Goal: Task Accomplishment & Management: Manage account settings

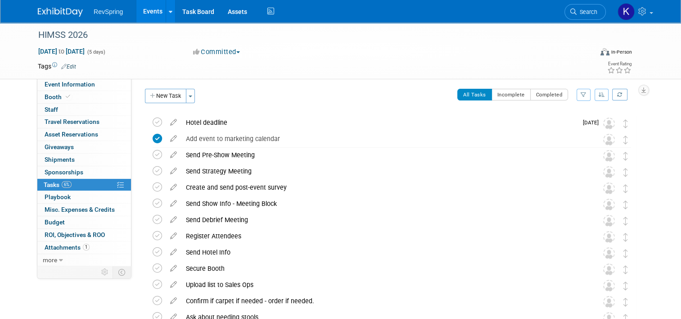
click at [68, 10] on img at bounding box center [60, 12] width 45 height 9
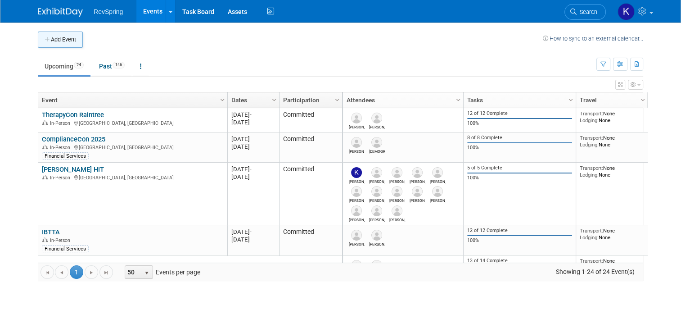
click at [56, 36] on button "Add Event" at bounding box center [60, 40] width 45 height 16
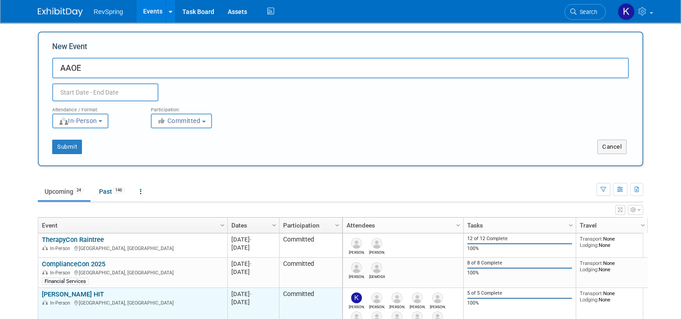
type input "AAOE"
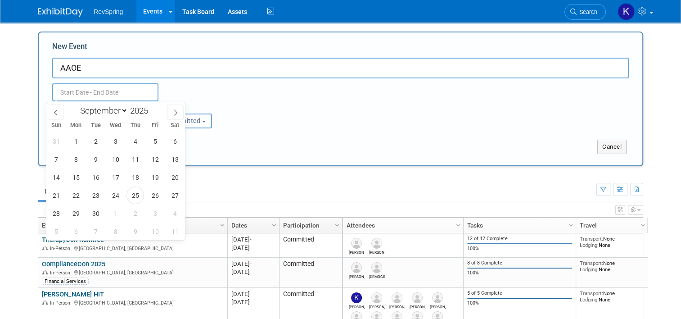
click at [94, 87] on input "text" at bounding box center [105, 92] width 106 height 18
click at [168, 110] on span at bounding box center [176, 111] width 16 height 15
select select "11"
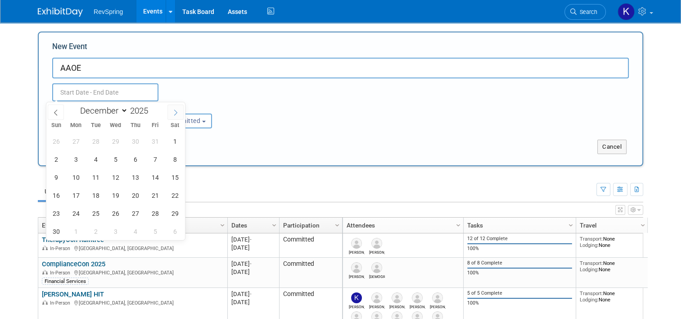
click at [168, 110] on span at bounding box center [176, 111] width 16 height 15
type input "2026"
click at [168, 110] on span at bounding box center [176, 111] width 16 height 15
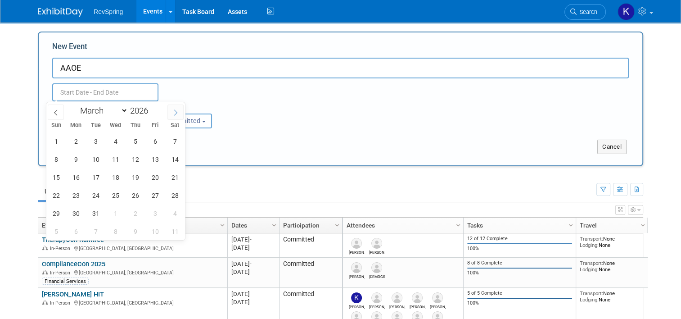
select select "3"
click at [81, 200] on span "20" at bounding box center [76, 195] width 18 height 18
click at [115, 198] on span "22" at bounding box center [116, 195] width 18 height 18
type input "[DATE] to [DATE]"
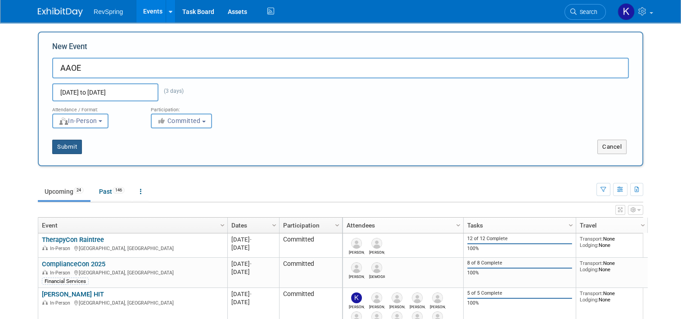
click at [69, 148] on button "Submit" at bounding box center [67, 147] width 30 height 14
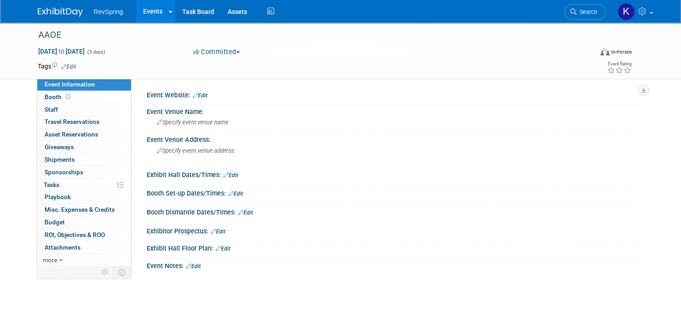
click at [193, 264] on link "Edit" at bounding box center [193, 266] width 15 height 6
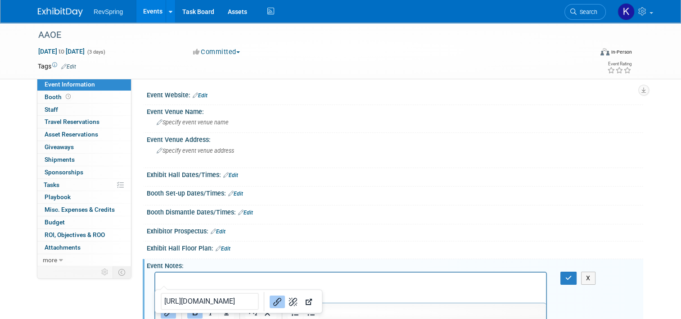
scroll to position [1, 0]
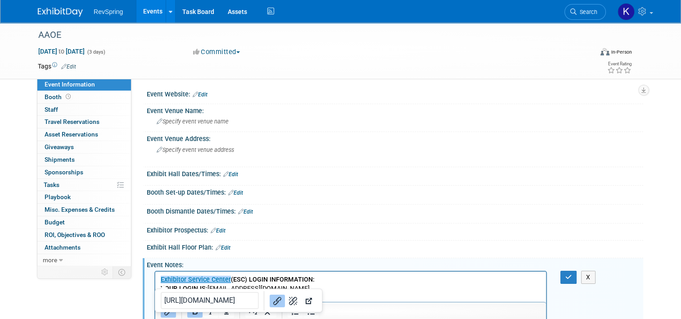
click at [376, 278] on p "﻿Exhibitor Service Center (ESC) LOGIN INFORMATION: YOUR LOGIN IS: [EMAIL_ADDRES…" at bounding box center [351, 288] width 381 height 27
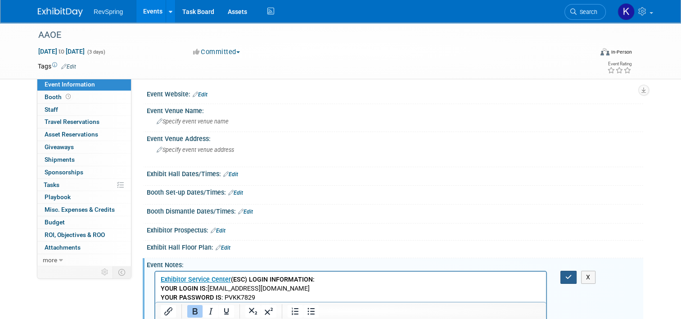
click at [571, 280] on button "button" at bounding box center [569, 277] width 17 height 13
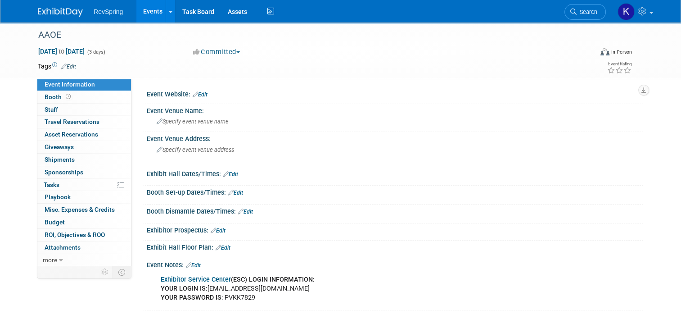
click at [192, 262] on link "Edit" at bounding box center [193, 265] width 15 height 6
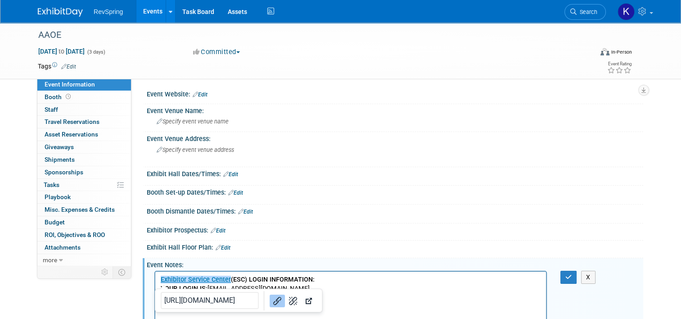
scroll to position [66, 0]
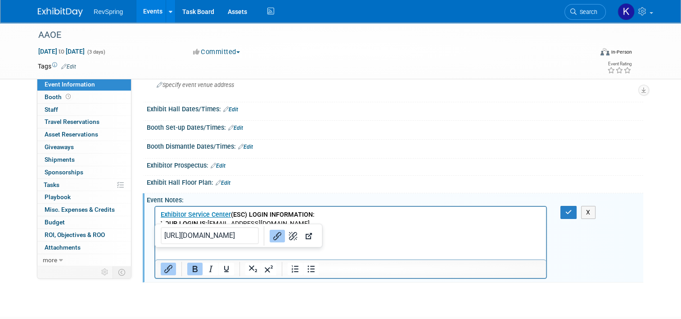
click at [348, 237] on html "Exhibitor Service Center (ESC) LOGIN INFORMATION: YOUR LOGIN IS: [EMAIL_ADDRESS…" at bounding box center [350, 222] width 391 height 31
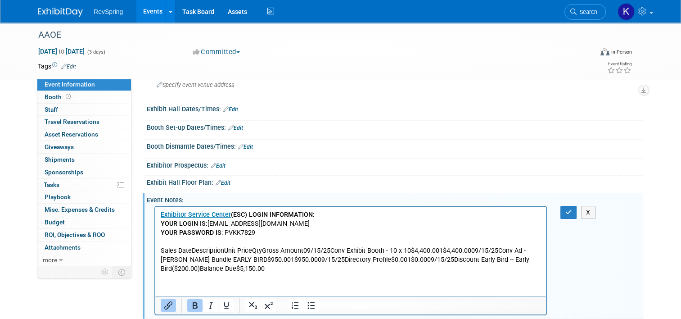
click at [286, 274] on html "Exhibitor Service Center (ESC) LOGIN INFORMATION: YOUR LOGIN IS: jcimino@revspr…" at bounding box center [350, 240] width 391 height 67
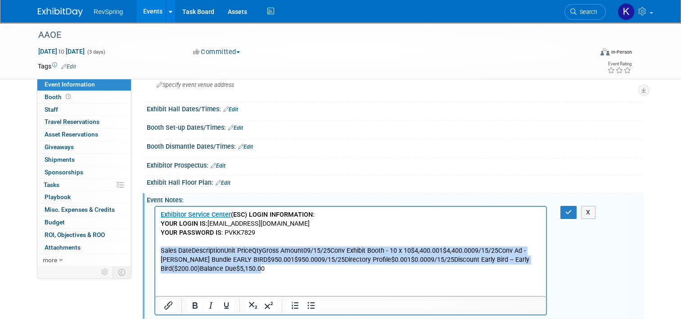
drag, startPoint x: 279, startPoint y: 270, endPoint x: 159, endPoint y: 251, distance: 121.3
click at [159, 251] on html "Exhibitor Service Center (ESC) LOGIN INFORMATION: YOUR LOGIN IS: jcimino@revspr…" at bounding box center [350, 240] width 391 height 67
click at [214, 257] on p "Sales DateDescriptionUnit PriceQtyGross Amount09/15/25Conv Exhibit Booth - 10 x…" at bounding box center [351, 259] width 381 height 27
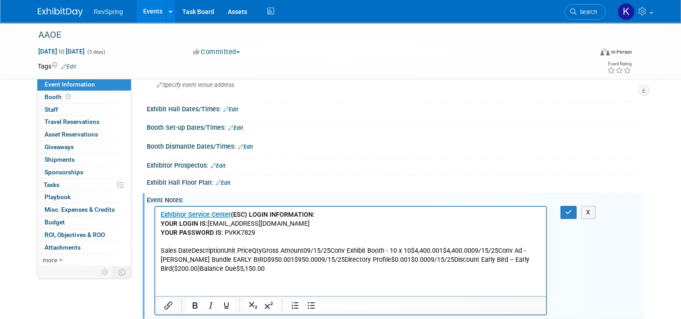
click at [304, 252] on p "Sales DateDescriptionUnit PriceQtyGross Amount09/15/25Conv Exhibit Booth - 10 x…" at bounding box center [351, 259] width 381 height 27
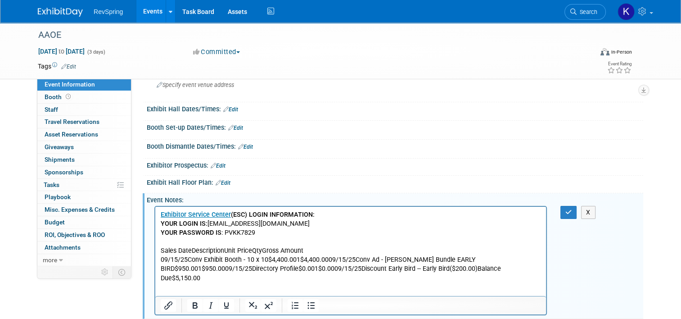
click at [333, 261] on p "09/15/25Conv Exhibit Booth - 10 x 10$4,400.001$4,400.0009/15/25Conv Ad - Booth …" at bounding box center [351, 268] width 381 height 27
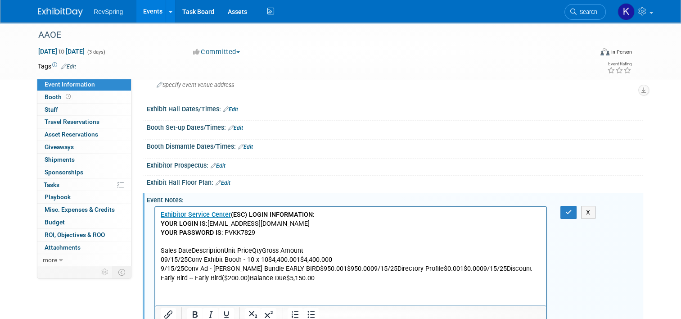
click at [357, 269] on p "9/15/25Conv Ad - Booth Buster Bundle EARLY BIRD$950.001$950.0009/15/25Directory…" at bounding box center [351, 273] width 381 height 18
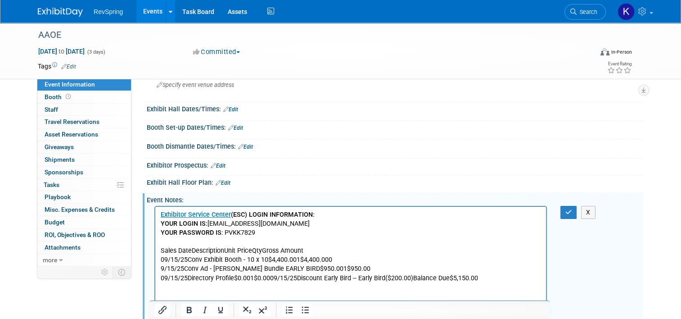
click at [270, 279] on p "09/15/25Directory Profile$0.001$0.0009/15/25Discount Early Bird -- Early Bird($…" at bounding box center [351, 278] width 381 height 9
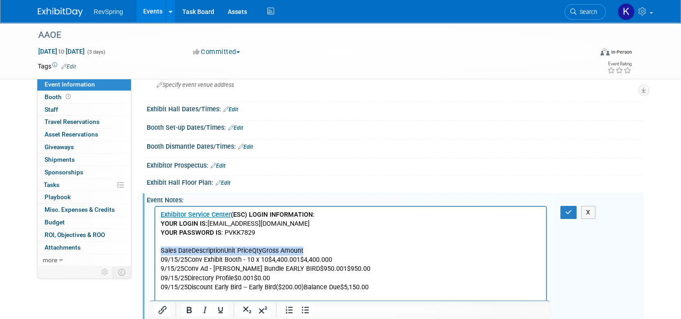
drag, startPoint x: 311, startPoint y: 250, endPoint x: 160, endPoint y: 248, distance: 151.3
click at [160, 248] on html "Exhibitor Service Center (ESC) LOGIN INFORMATION: YOUR LOGIN IS: jcimino@revspr…" at bounding box center [350, 249] width 391 height 85
click at [576, 211] on button "button" at bounding box center [569, 212] width 17 height 13
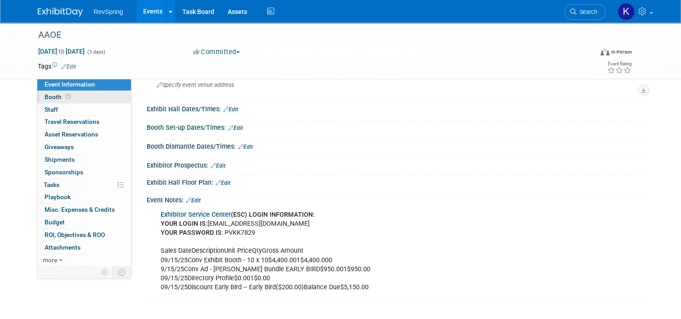
click at [77, 93] on link "Booth" at bounding box center [84, 97] width 94 height 12
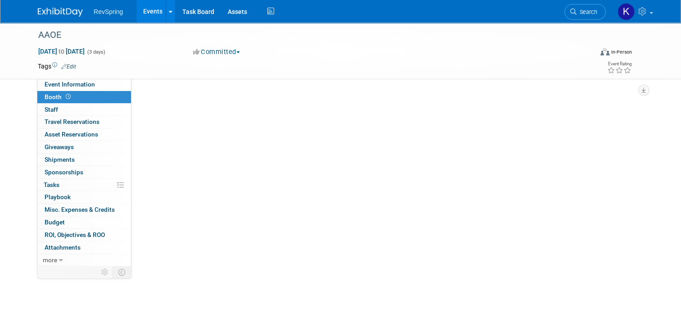
scroll to position [0, 0]
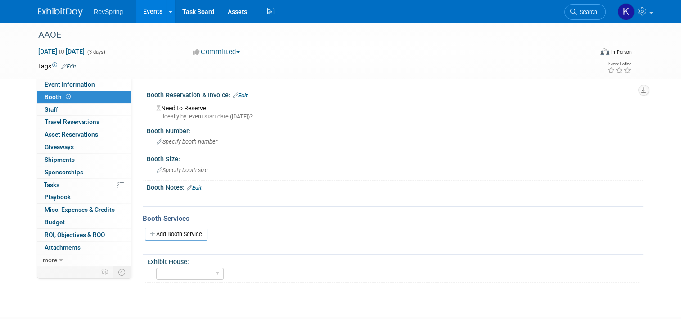
click at [242, 98] on link "Edit" at bounding box center [240, 95] width 15 height 6
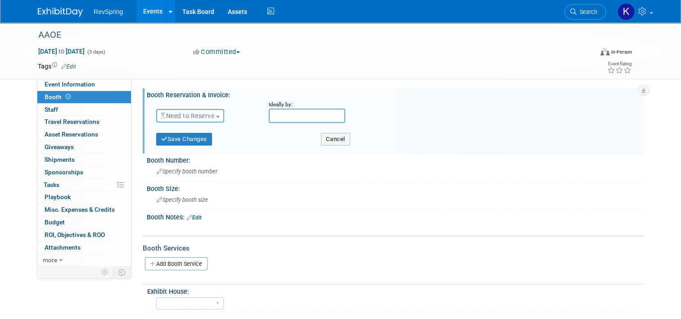
click at [190, 114] on span "Need to Reserve" at bounding box center [188, 115] width 54 height 7
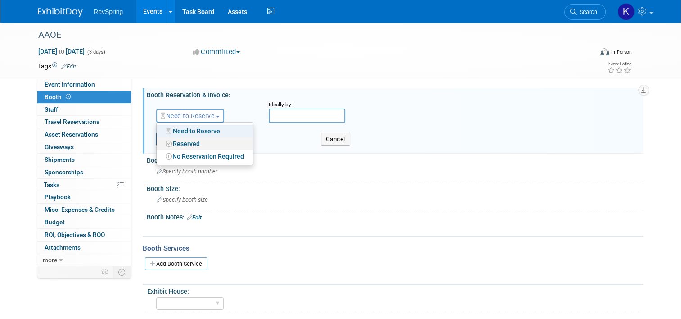
click at [186, 139] on link "Reserved" at bounding box center [205, 143] width 96 height 13
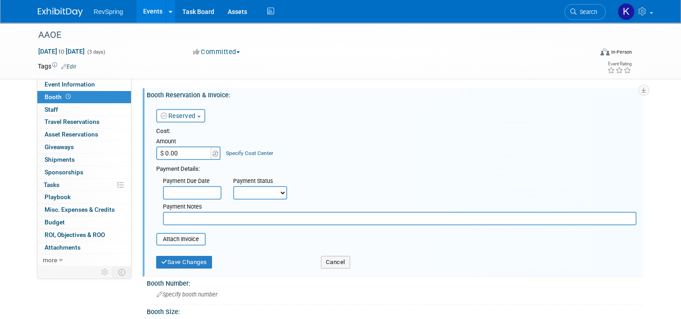
click at [188, 153] on input "$ 0.00" at bounding box center [184, 153] width 56 height 14
type input "$ 5,150.00"
click at [180, 237] on input "file" at bounding box center [151, 239] width 107 height 11
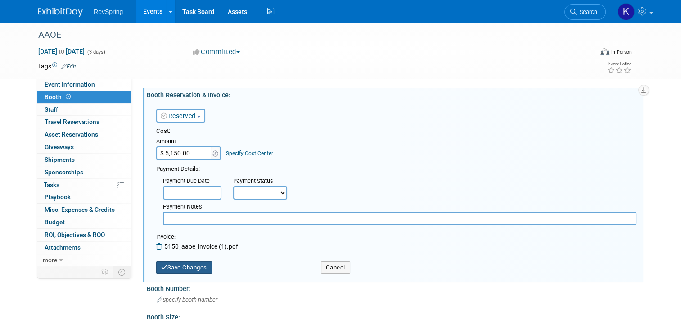
click at [171, 263] on button "Save Changes" at bounding box center [184, 267] width 56 height 13
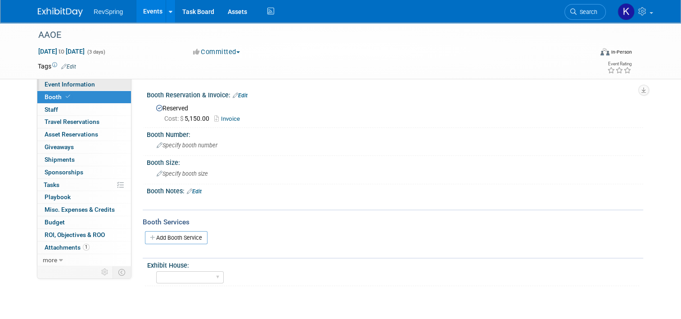
click at [109, 81] on link "Event Information" at bounding box center [84, 84] width 94 height 12
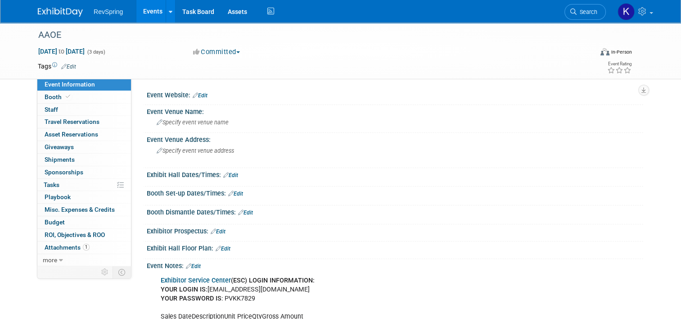
click at [198, 97] on link "Edit" at bounding box center [200, 95] width 15 height 6
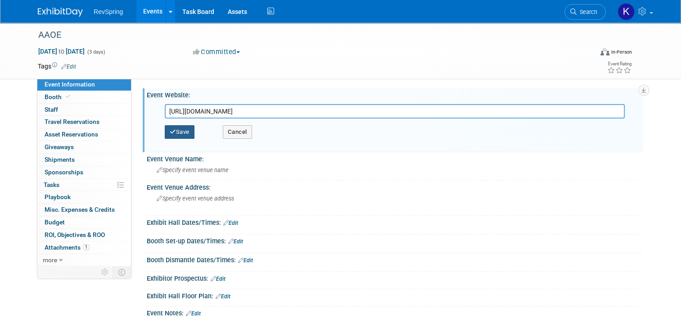
type input "https://www.aaoe.net/events/aaoe-annual-conference-2026"
click at [181, 128] on button "Save" at bounding box center [180, 132] width 30 height 14
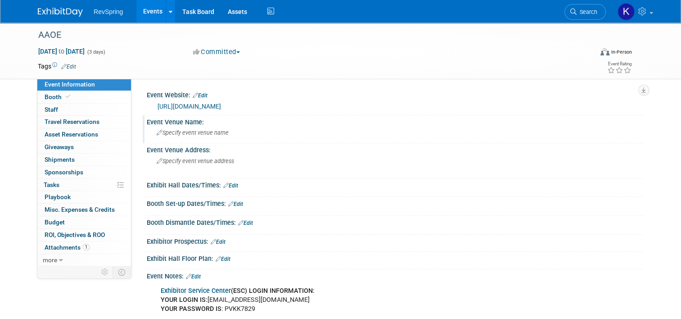
click at [191, 133] on span "Specify event venue name" at bounding box center [193, 132] width 72 height 7
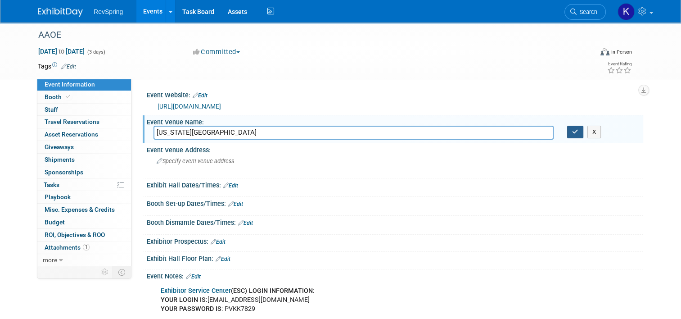
type input "Kentucky International Convention Center"
click at [579, 131] on icon "button" at bounding box center [575, 132] width 6 height 6
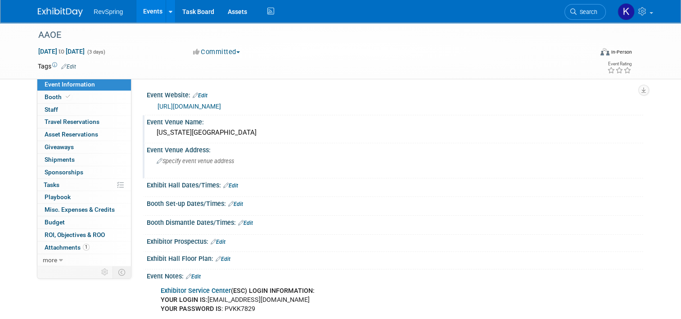
click at [199, 158] on span "Specify event venue address" at bounding box center [195, 161] width 77 height 7
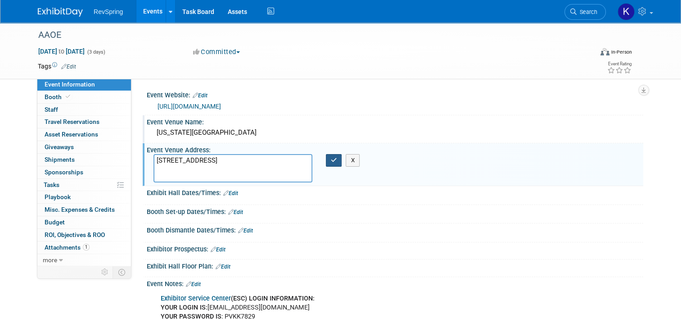
type textarea "221 South 4th Street Louisville, KY 40202-2903 United States"
click at [334, 165] on button "button" at bounding box center [334, 160] width 16 height 13
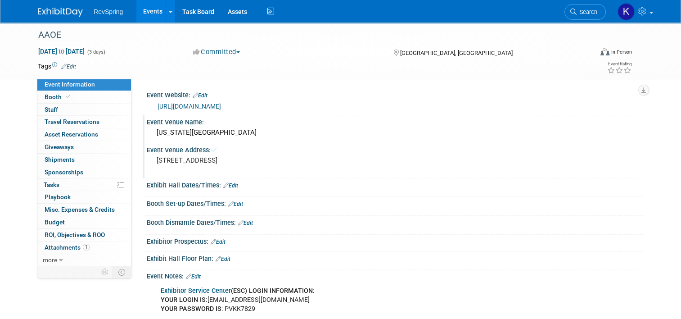
click at [333, 163] on pre "221 South 4th Street Louisville, KY 40202-2903 United States" at bounding box center [250, 160] width 187 height 8
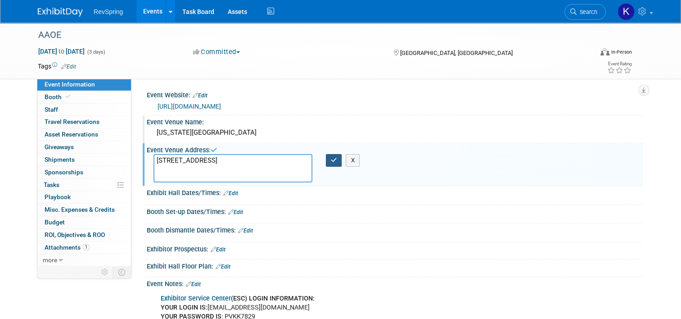
click at [334, 160] on icon "button" at bounding box center [334, 160] width 6 height 6
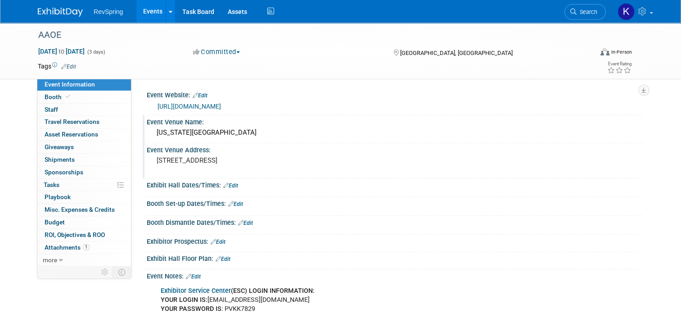
click at [596, 20] on li "Search" at bounding box center [585, 11] width 41 height 22
click at [595, 18] on link "Search" at bounding box center [585, 12] width 41 height 16
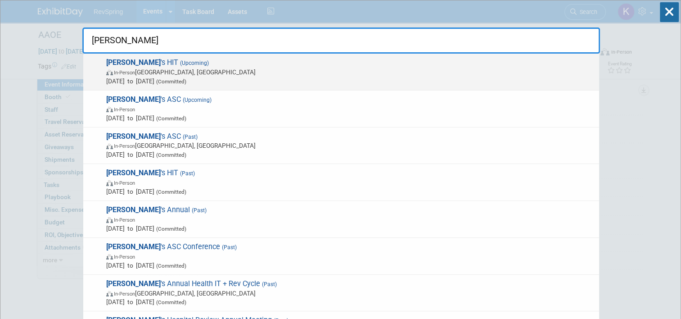
type input "becker"
click at [186, 79] on span "(Committed)" at bounding box center [170, 81] width 32 height 6
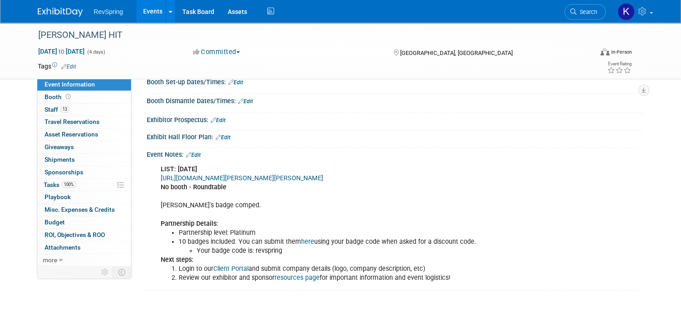
scroll to position [122, 0]
click at [261, 213] on div "LIST: Aug 27 https://revspringinc.sharepoint.com/:x:/r/sites/CorporateMarketing…" at bounding box center [350, 222] width 393 height 127
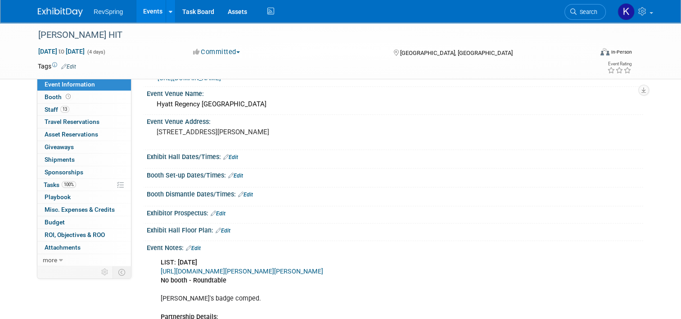
scroll to position [0, 0]
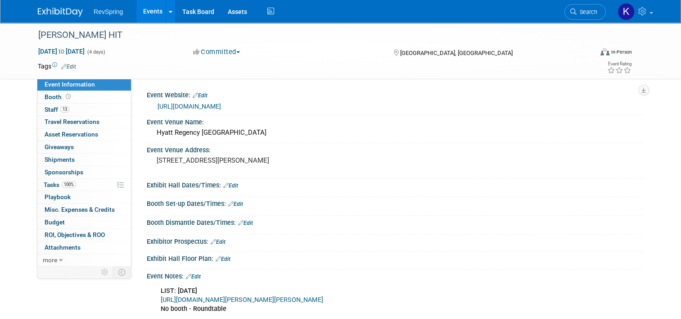
click at [221, 109] on link "https://conferences.beckershospitalreview.com/HIT_RCM_2025" at bounding box center [189, 106] width 63 height 7
